Goal: Task Accomplishment & Management: Use online tool/utility

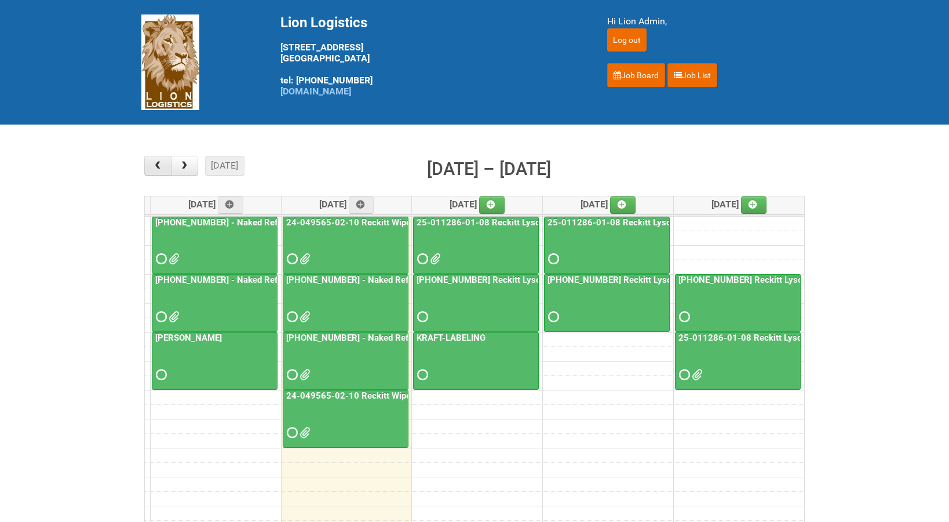
click at [158, 172] on button "button" at bounding box center [157, 166] width 27 height 20
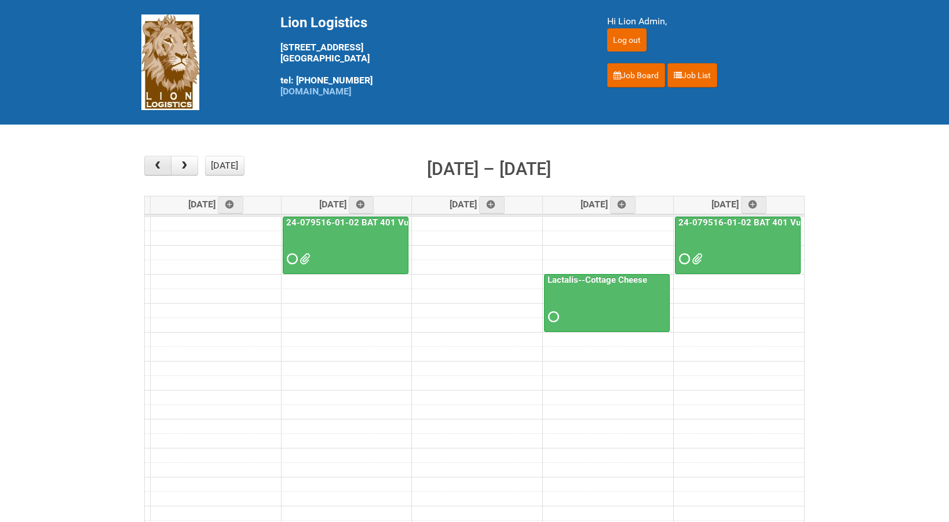
click at [156, 167] on span "button" at bounding box center [157, 165] width 11 height 9
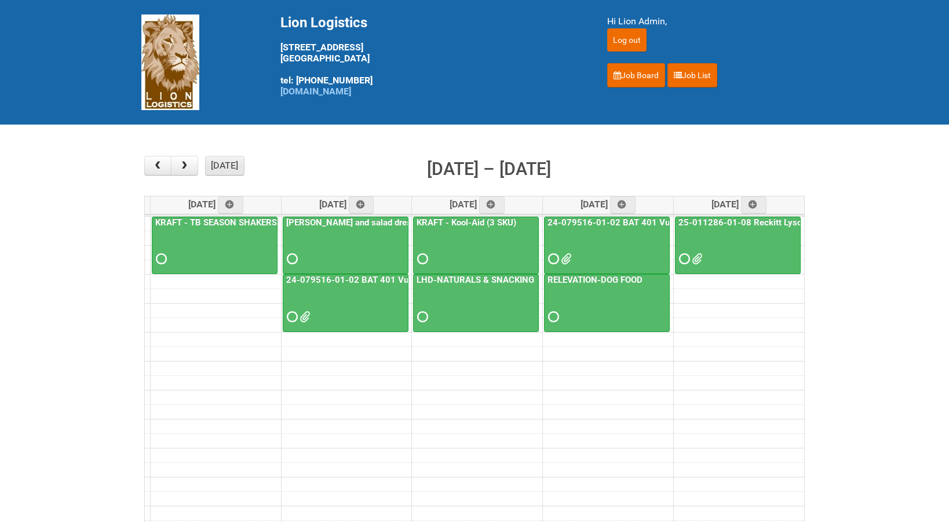
click at [239, 161] on button "[DATE]" at bounding box center [224, 166] width 39 height 20
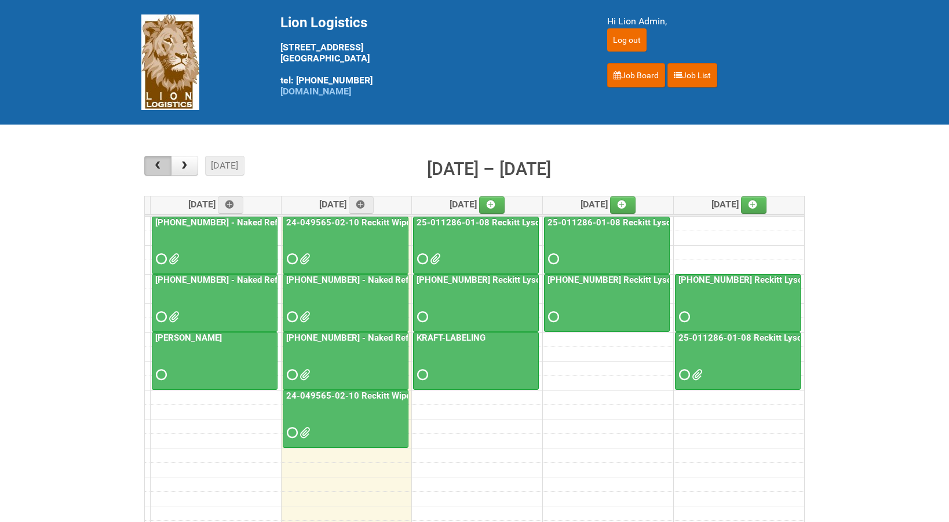
click at [154, 169] on span "button" at bounding box center [157, 165] width 11 height 9
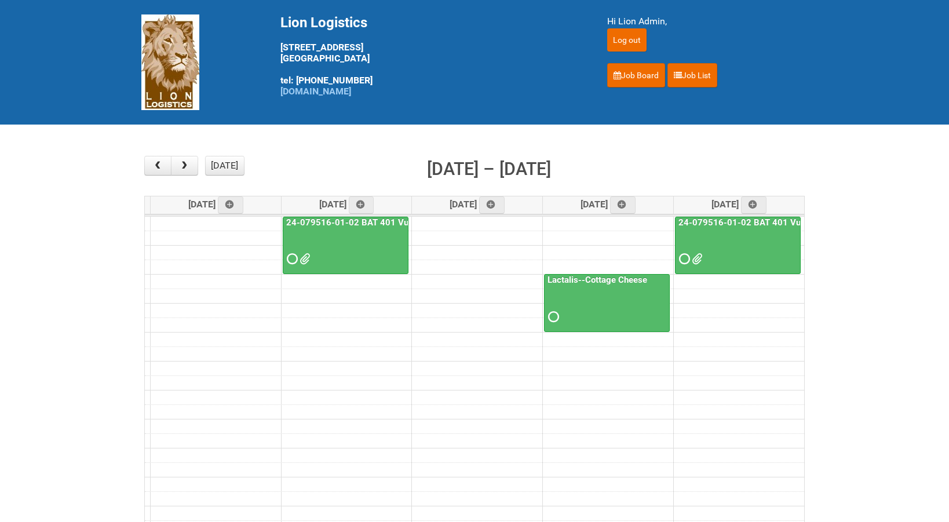
click at [695, 252] on div at bounding box center [738, 249] width 124 height 38
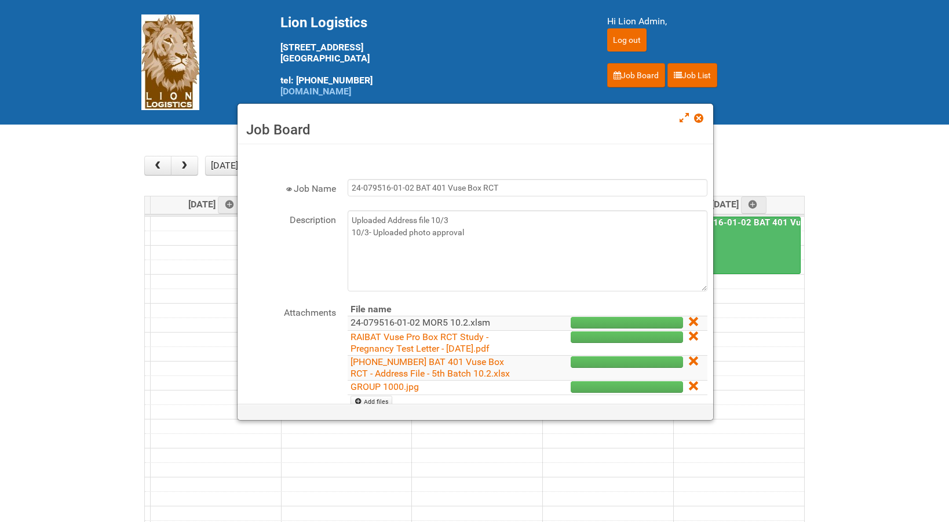
click at [478, 324] on link "24-079516-01-02 MOR5 10.2.xlsm" at bounding box center [421, 322] width 140 height 11
click at [692, 115] on div "Job Board" at bounding box center [476, 124] width 476 height 41
click at [699, 116] on span at bounding box center [698, 118] width 8 height 8
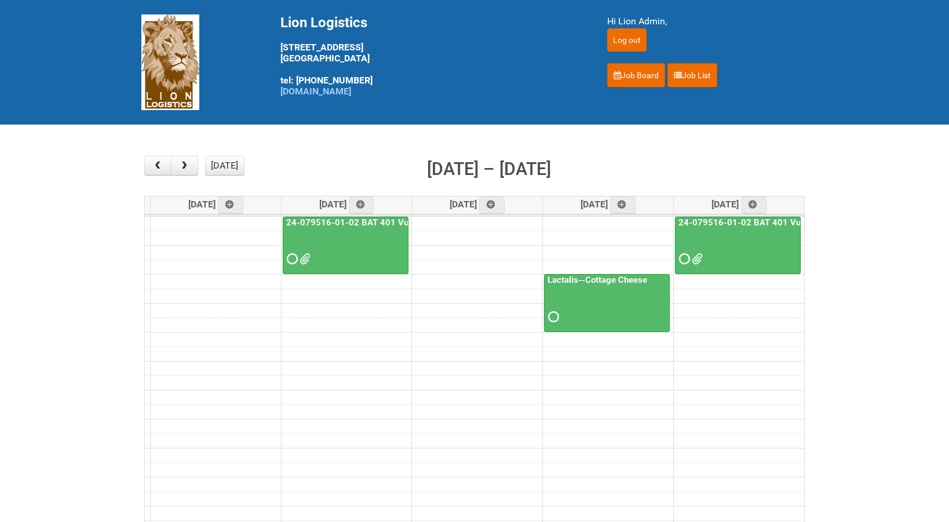
click at [341, 223] on link "24-079516-01-02 BAT 401 Vuse Box RCT" at bounding box center [370, 222] width 173 height 10
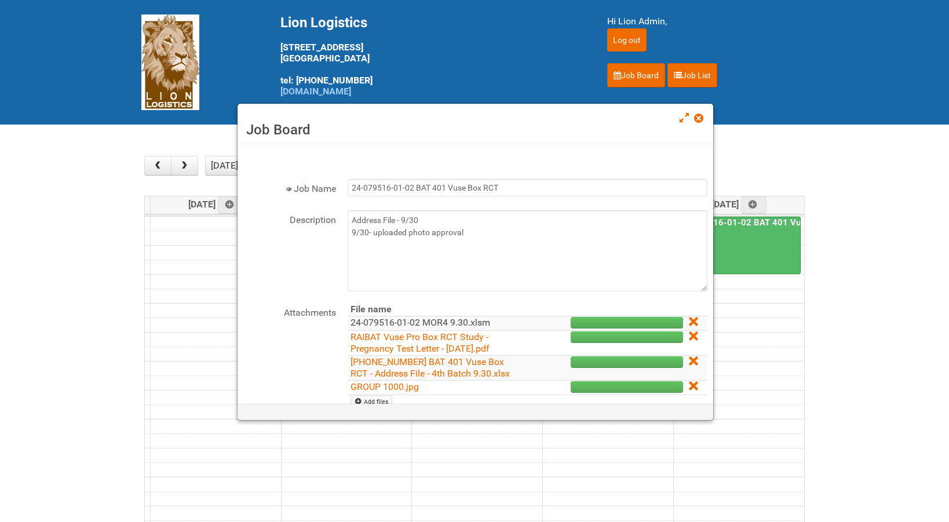
click at [401, 323] on link "24-079516-01-02 MOR4 9.30.xlsm" at bounding box center [421, 322] width 140 height 11
click at [697, 120] on span at bounding box center [698, 118] width 8 height 8
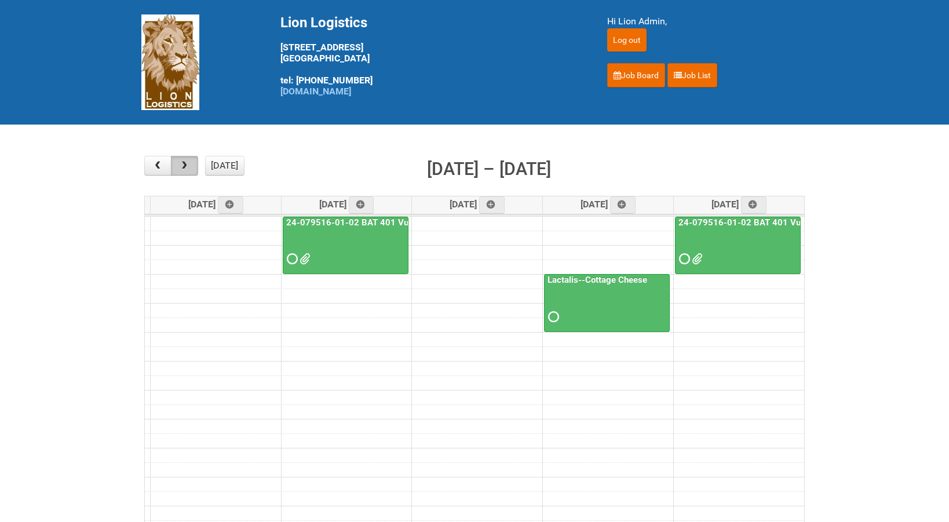
click at [172, 172] on button "button" at bounding box center [184, 166] width 27 height 20
